Goal: Information Seeking & Learning: Learn about a topic

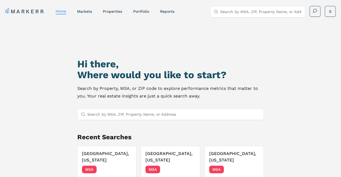
click at [233, 9] on input "Search by MSA, ZIP, Property Name, or Address" at bounding box center [260, 11] width 81 height 11
click at [126, 117] on input "Search by MSA, ZIP, Property Name, or Address" at bounding box center [173, 114] width 173 height 11
click at [121, 114] on input "Search by MSA, ZIP, Property Name, or Address" at bounding box center [173, 114] width 173 height 11
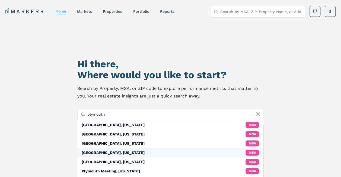
type input "plymouth"
click at [118, 151] on div "[GEOGRAPHIC_DATA], [US_STATE]" at bounding box center [113, 152] width 63 height 5
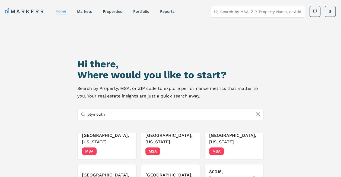
scroll to position [29, 0]
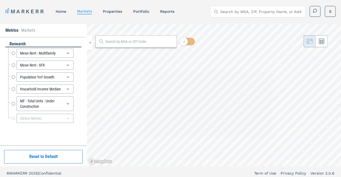
radio input "true"
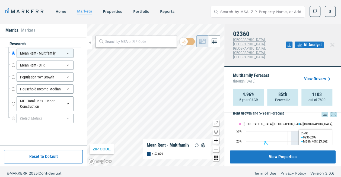
scroll to position [8, 0]
drag, startPoint x: 327, startPoint y: 97, endPoint x: 328, endPoint y: 125, distance: 28.2
click at [330, 111] on icon at bounding box center [333, 114] width 7 height 7
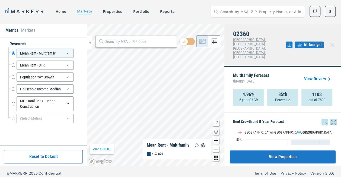
scroll to position [11, 0]
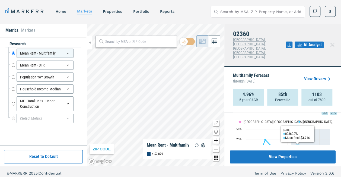
click at [302, 129] on icon "Interactive chart" at bounding box center [310, 144] width 39 height 30
click at [283, 120] on button "Show Boston-Cambridge-Newton, MA-NH" at bounding box center [264, 122] width 53 height 4
click at [299, 129] on icon "Interactive chart" at bounding box center [310, 144] width 39 height 30
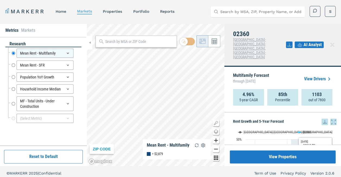
scroll to position [1, 0]
click at [330, 118] on icon at bounding box center [333, 121] width 7 height 7
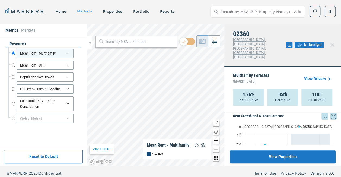
scroll to position [3, 0]
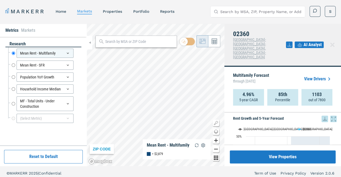
click at [323, 117] on icon at bounding box center [325, 119] width 4 height 4
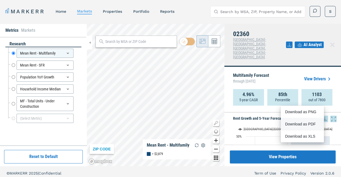
click at [304, 125] on div "Download as PDF" at bounding box center [300, 123] width 31 height 5
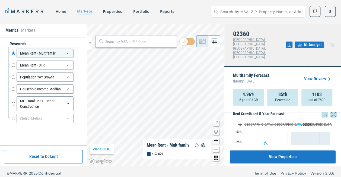
scroll to position [8, 0]
click at [272, 122] on button "Show Boston-Cambridge-Newton, MA-NH" at bounding box center [264, 124] width 53 height 4
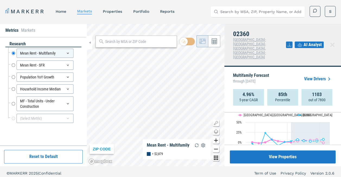
scroll to position [0, 0]
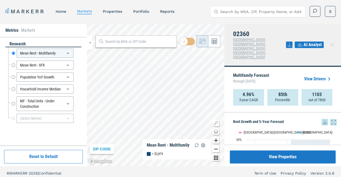
click at [330, 119] on icon at bounding box center [333, 122] width 7 height 7
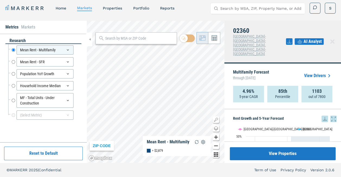
click at [263, 115] on h5 "Rent Growth and 5-Year Forecast" at bounding box center [285, 118] width 104 height 7
click at [216, 36] on icon at bounding box center [213, 37] width 5 height 5
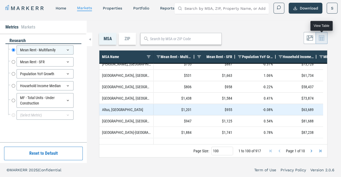
scroll to position [0, 0]
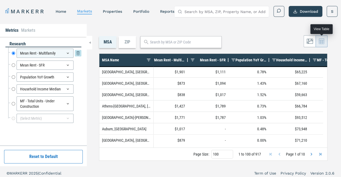
click at [31, 53] on div "Mean Rent - Multifamily" at bounding box center [45, 53] width 57 height 9
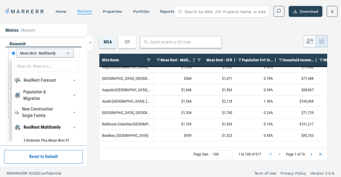
click at [200, 59] on span at bounding box center [199, 60] width 4 height 4
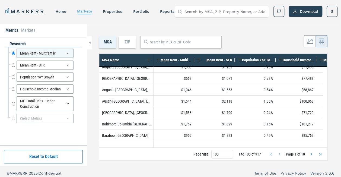
click at [181, 57] on div "Mean Rent - Multifamily" at bounding box center [175, 60] width 31 height 10
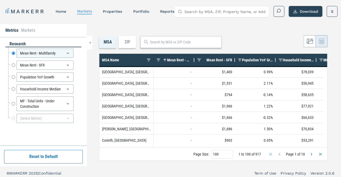
click at [157, 45] on div at bounding box center [180, 42] width 81 height 12
click at [170, 38] on div at bounding box center [180, 42] width 81 height 12
click at [170, 41] on input "text" at bounding box center [184, 42] width 69 height 6
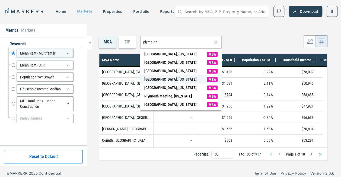
type input "plymouth"
click at [170, 78] on div "[GEOGRAPHIC_DATA], [US_STATE]" at bounding box center [170, 79] width 52 height 6
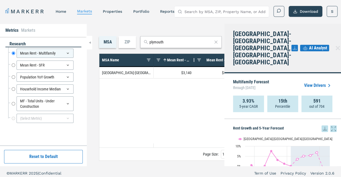
click at [176, 42] on input "plymouth" at bounding box center [180, 42] width 63 height 6
click at [334, 45] on icon at bounding box center [337, 48] width 7 height 7
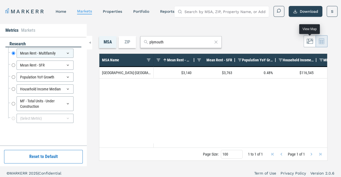
click at [307, 43] on icon at bounding box center [306, 43] width 1 height 1
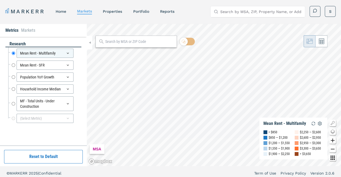
click at [129, 44] on input "text" at bounding box center [139, 42] width 69 height 6
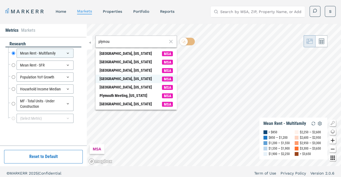
type input "plymou"
click at [126, 77] on div "[GEOGRAPHIC_DATA], [US_STATE]" at bounding box center [125, 79] width 52 height 6
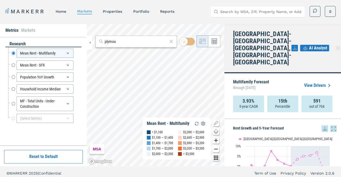
click at [215, 141] on icon "Zoom in map button" at bounding box center [215, 140] width 7 height 7
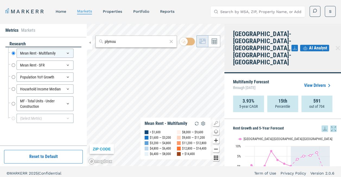
click at [215, 141] on icon "Zoom in map button" at bounding box center [215, 140] width 7 height 7
click at [189, 23] on div "MARKERR home markets properties Portfolio reports Search by MSA, ZIP, Property …" at bounding box center [170, 90] width 341 height 180
click at [216, 149] on icon "Zoom out map button" at bounding box center [216, 149] width 4 height 1
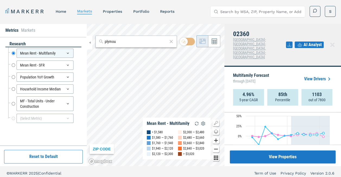
click at [316, 76] on link "View Drivers" at bounding box center [318, 79] width 28 height 7
